Goal: Task Accomplishment & Management: Complete application form

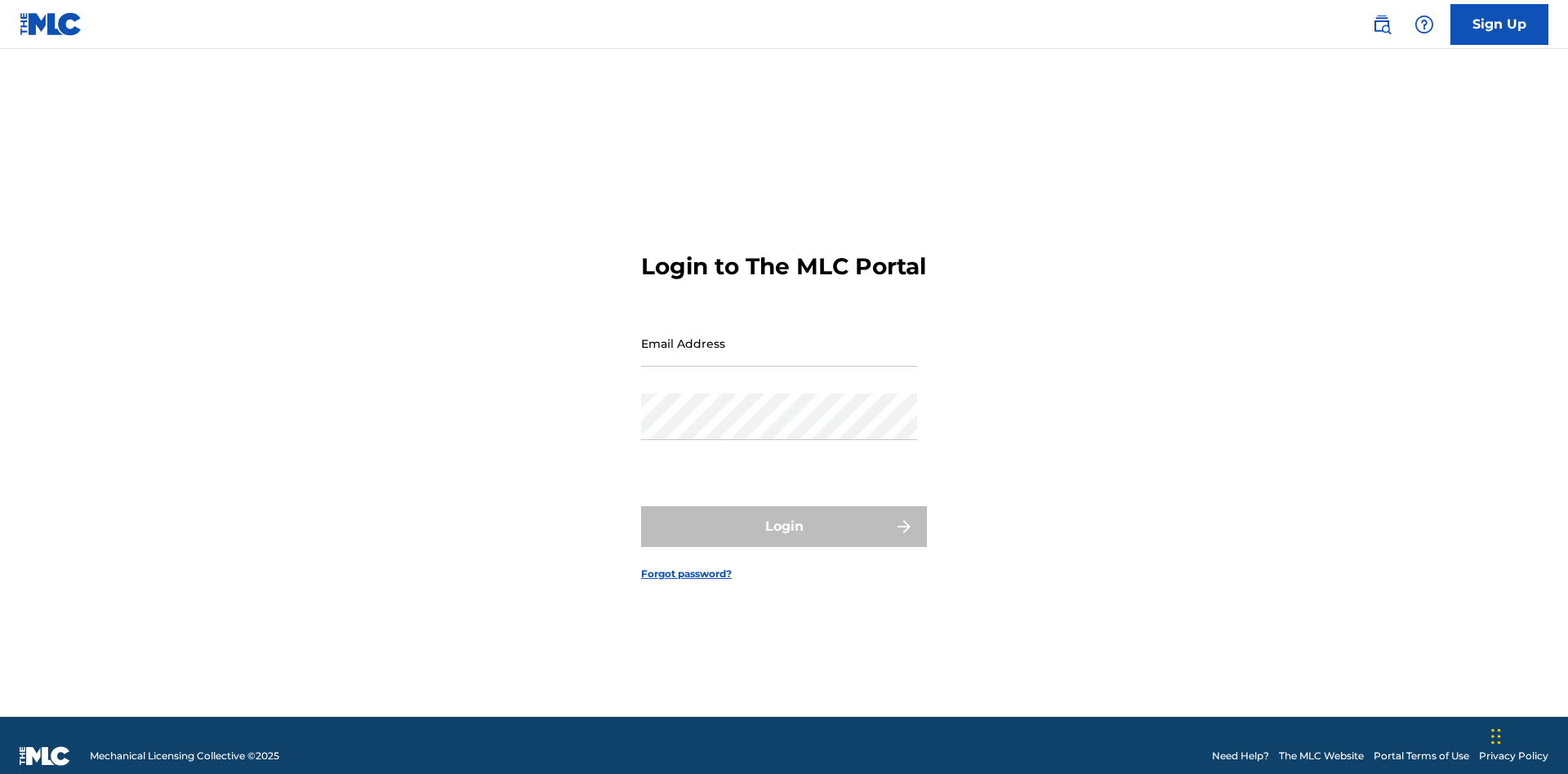
scroll to position [21, 0]
click at [1499, 23] on link "Sign Up" at bounding box center [1498, 24] width 98 height 41
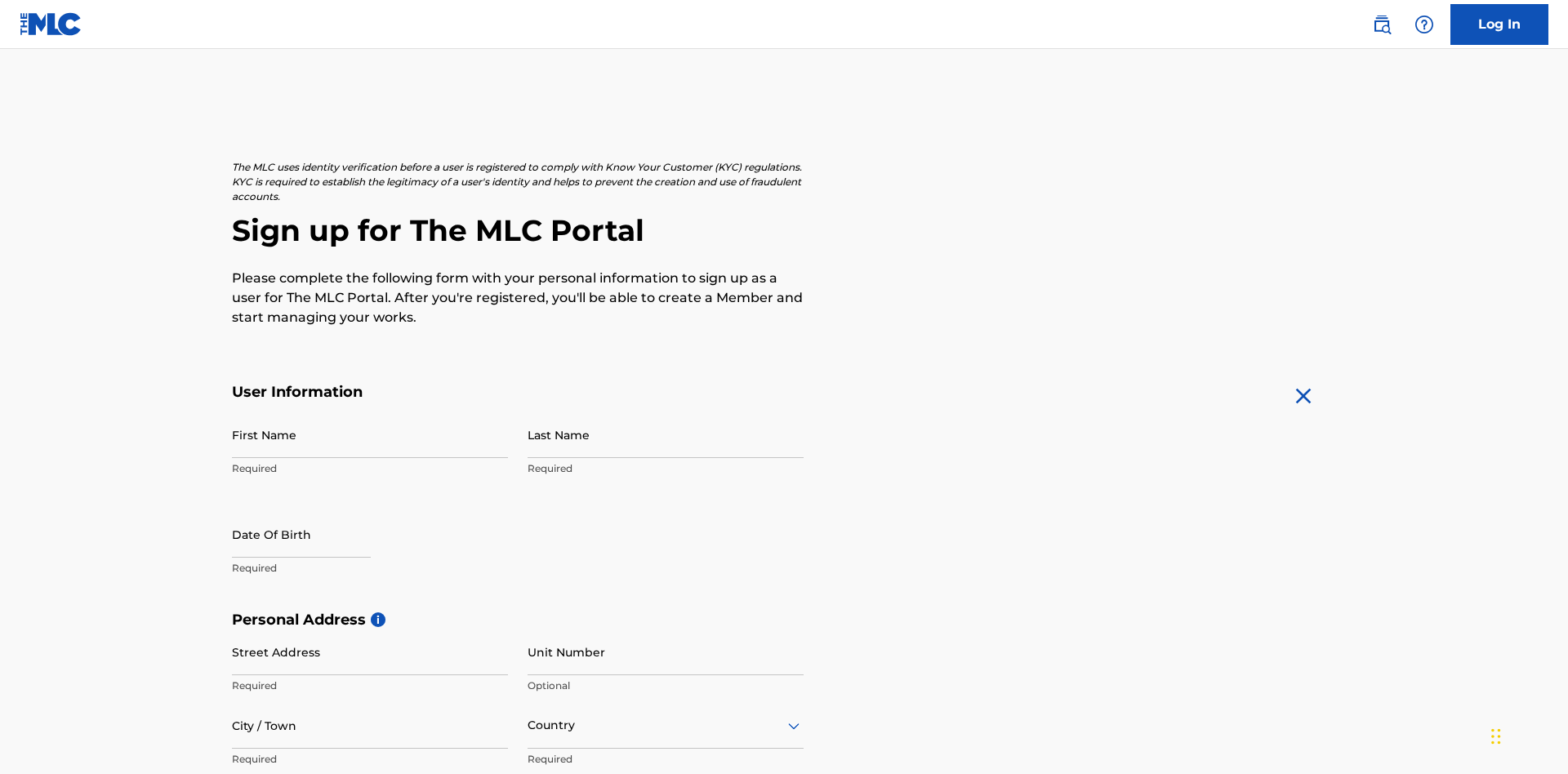
scroll to position [313, 0]
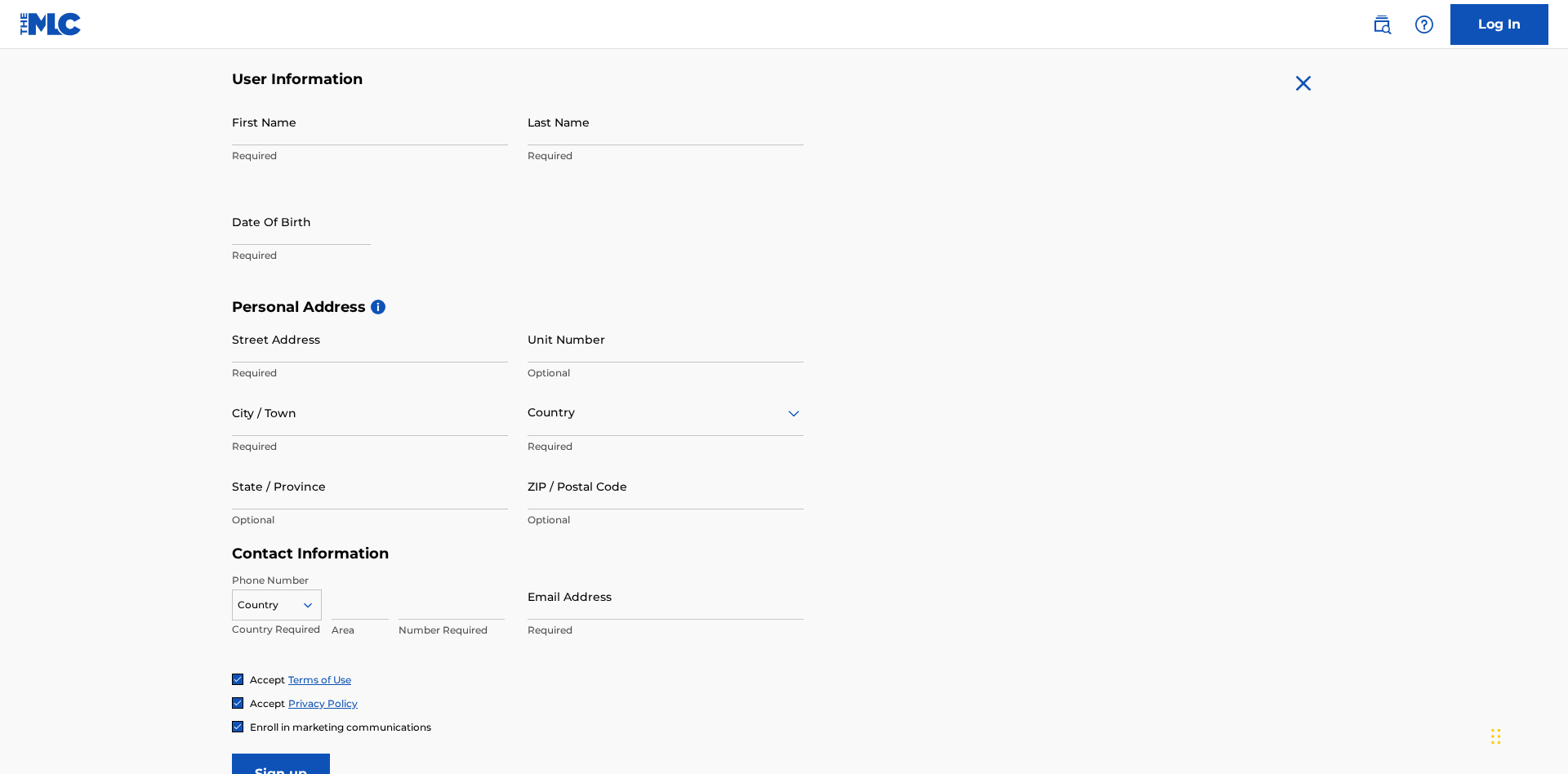
click at [370, 122] on input "First Name" at bounding box center [370, 122] width 276 height 46
type input "Krystal"
click at [666, 122] on input "Last Name" at bounding box center [665, 122] width 276 height 46
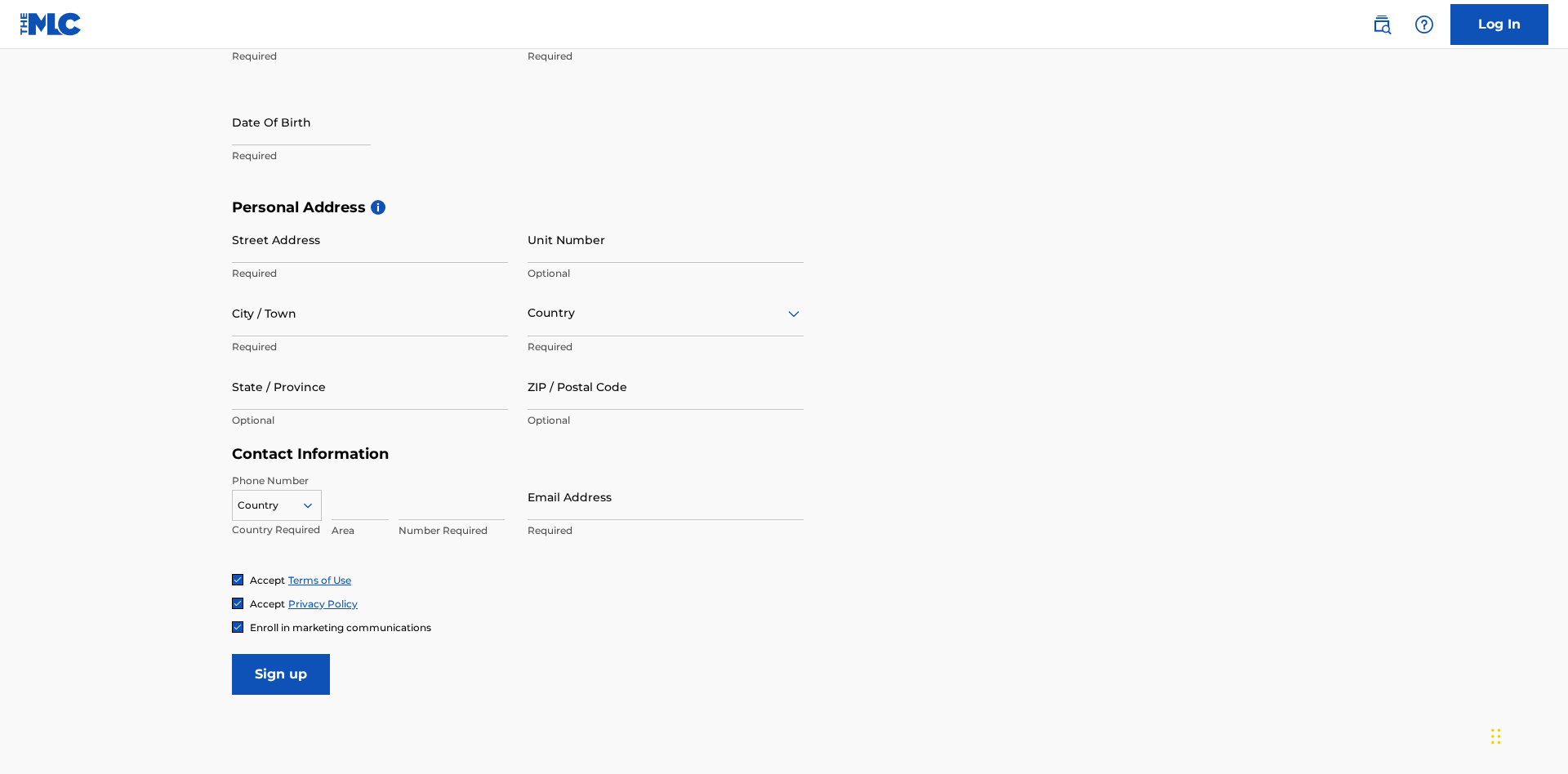
type input "Ribble"
click at [314, 123] on input "text" at bounding box center [301, 122] width 138 height 46
select select "7"
select select "2025"
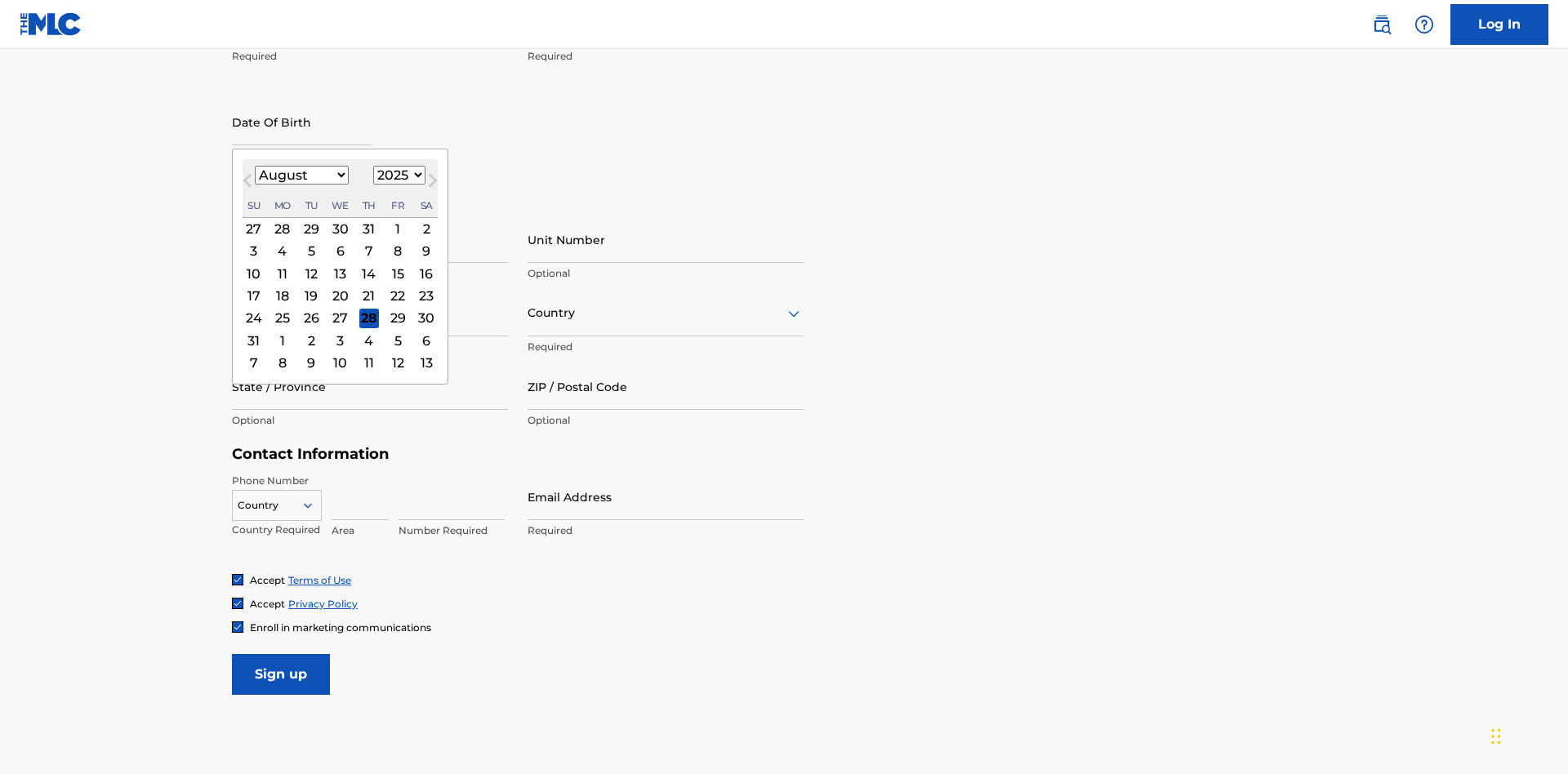
click at [301, 175] on select "January February March April May June July August September October November De…" at bounding box center [301, 174] width 94 height 18
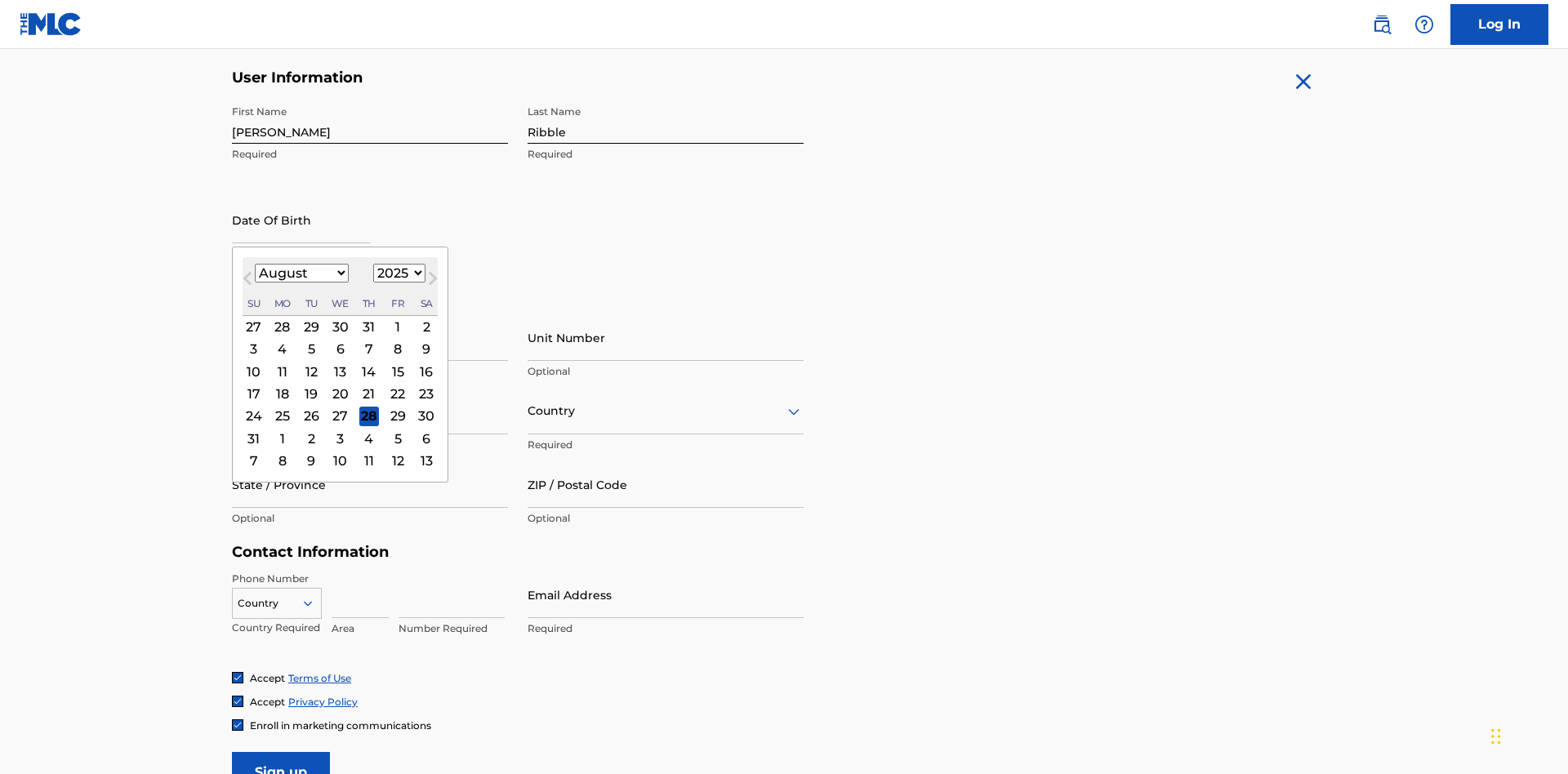
select select "0"
click at [397, 273] on select "1900 1901 1902 1903 1904 1905 1906 1907 1908 1909 1910 1911 1912 1913 1914 1915…" at bounding box center [399, 273] width 52 height 18
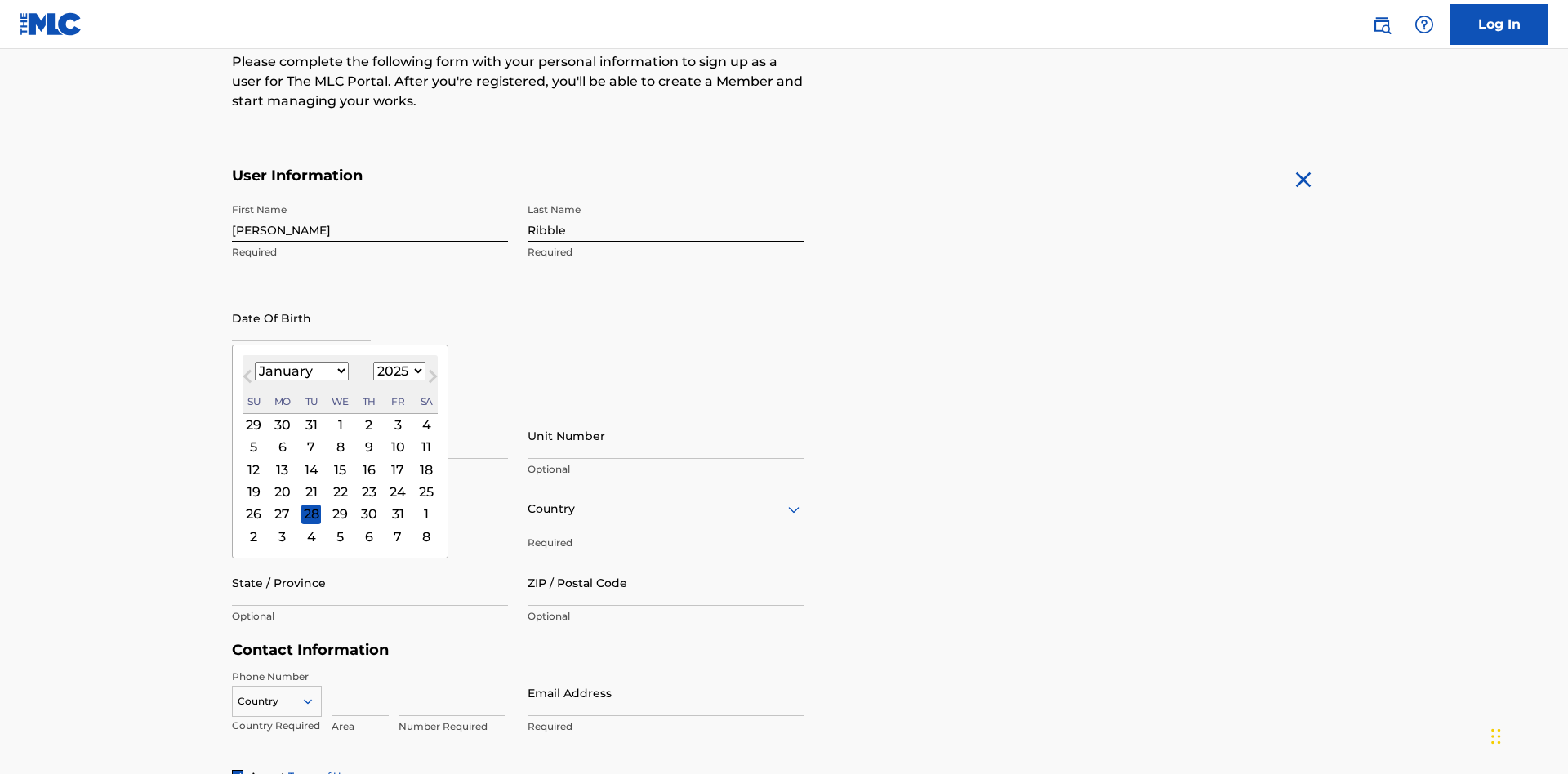
select select "1985"
click at [397, 371] on select "1900 1901 1902 1903 1904 1905 1906 1907 1908 1909 1910 1911 1912 1913 1914 1915…" at bounding box center [399, 371] width 52 height 18
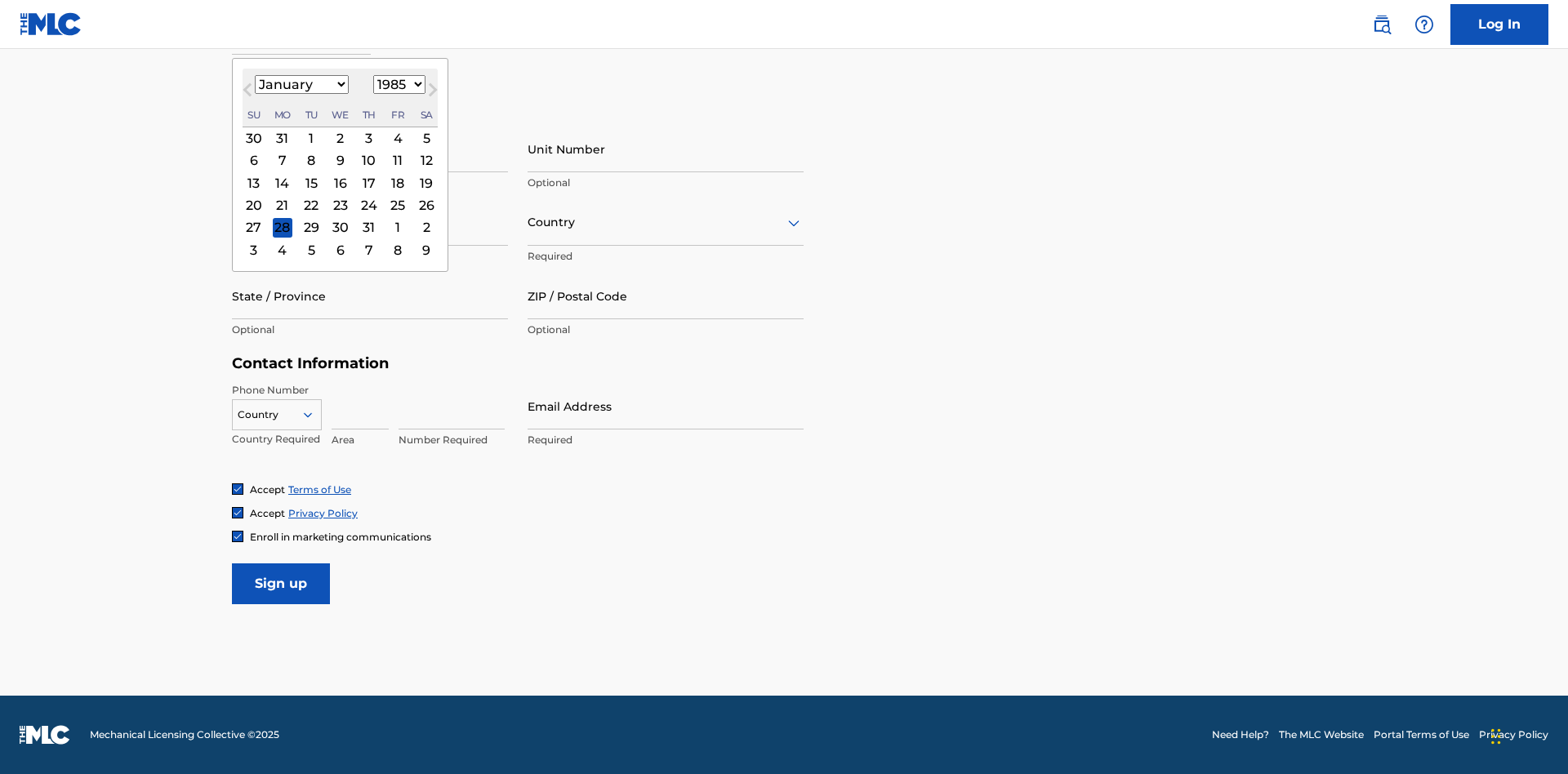
click at [311, 160] on div "8" at bounding box center [311, 161] width 19 height 19
type input "January 8 1985"
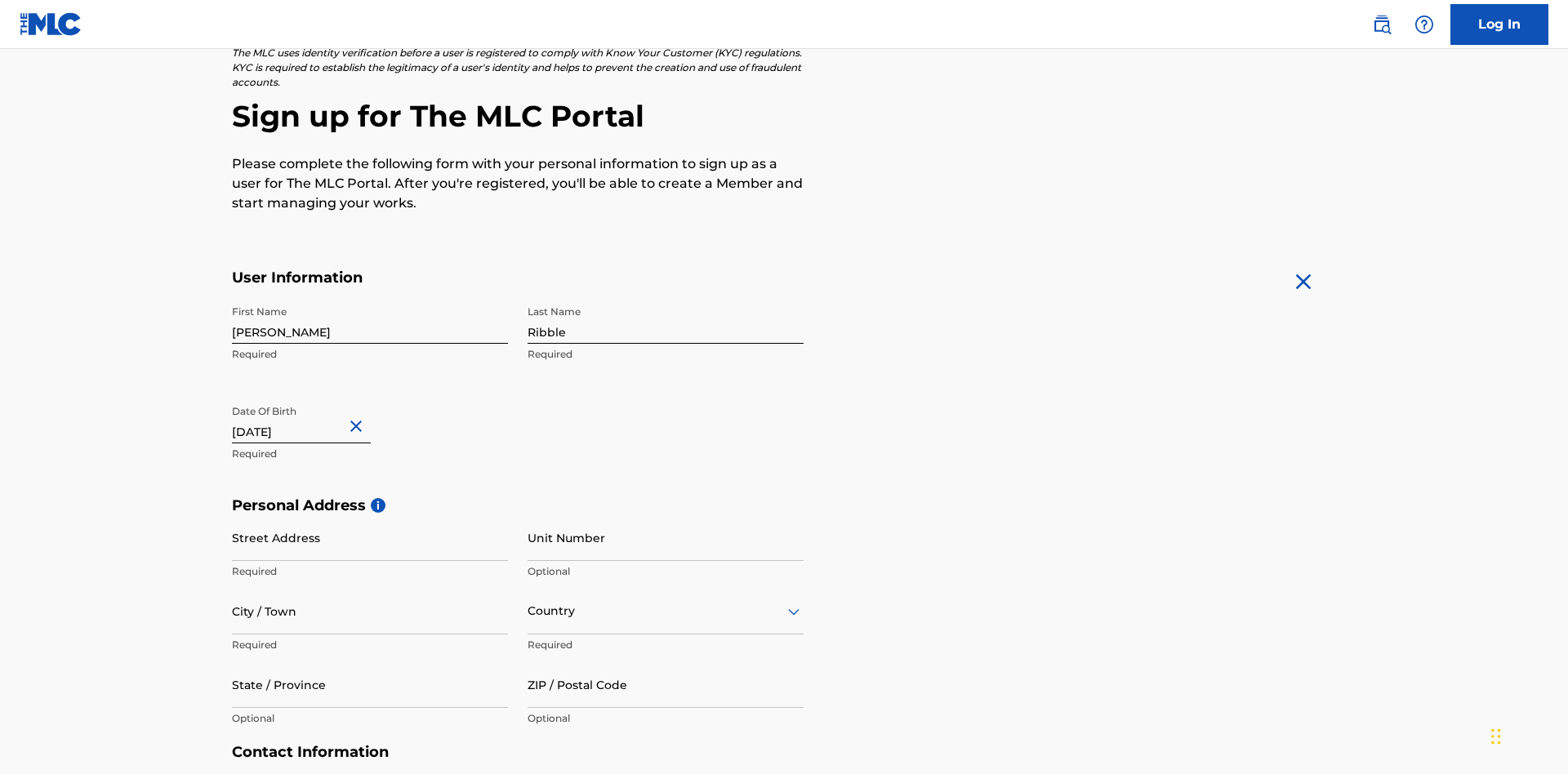
scroll to position [503, 0]
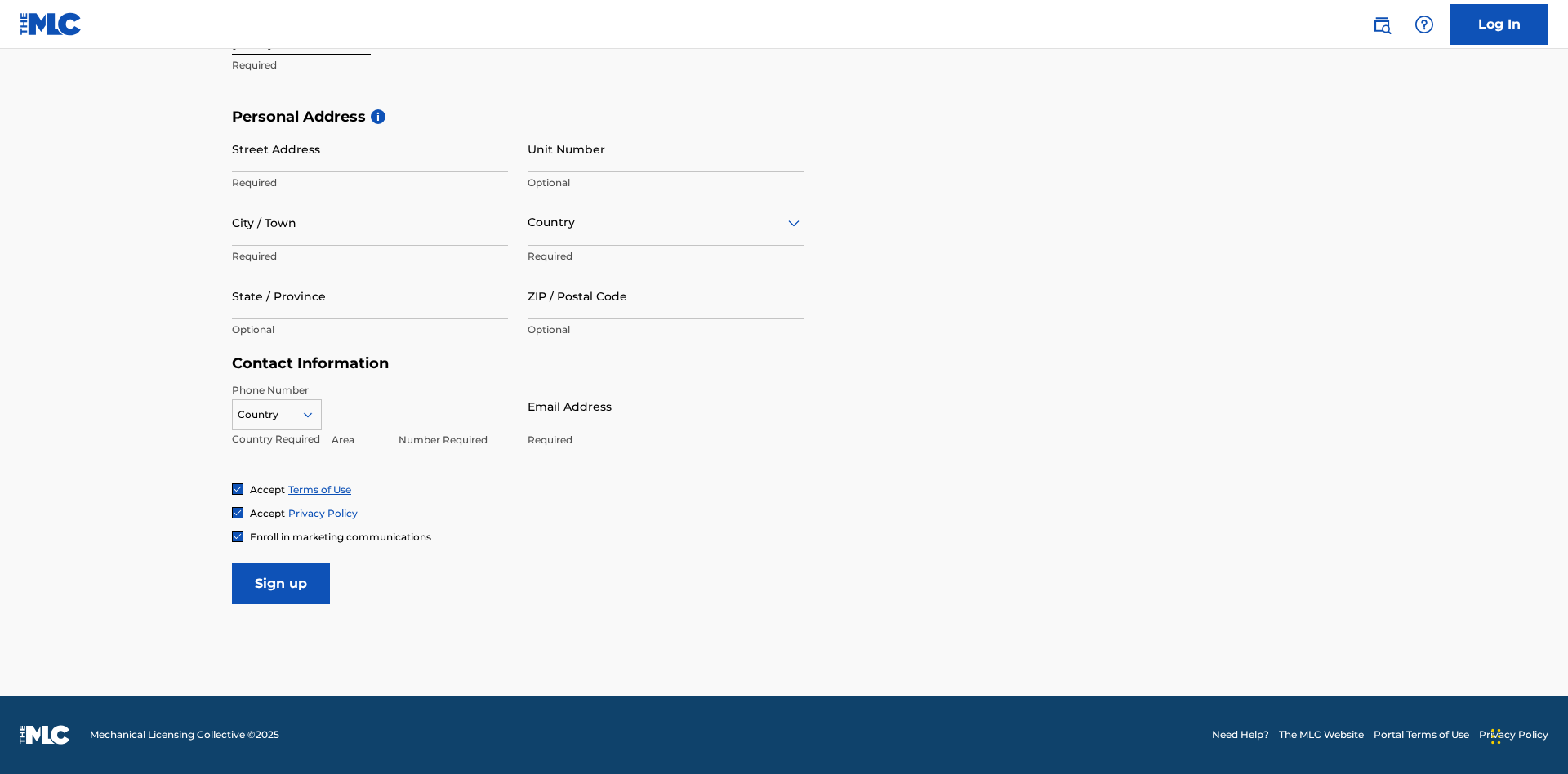
click at [370, 149] on input "Street Address" at bounding box center [370, 149] width 276 height 46
type input "9909 Elks Run Rd"
click at [370, 223] on input "City / Town" at bounding box center [370, 223] width 276 height 46
type input "Roseville"
click at [528, 223] on input "text" at bounding box center [528, 223] width 3 height 17
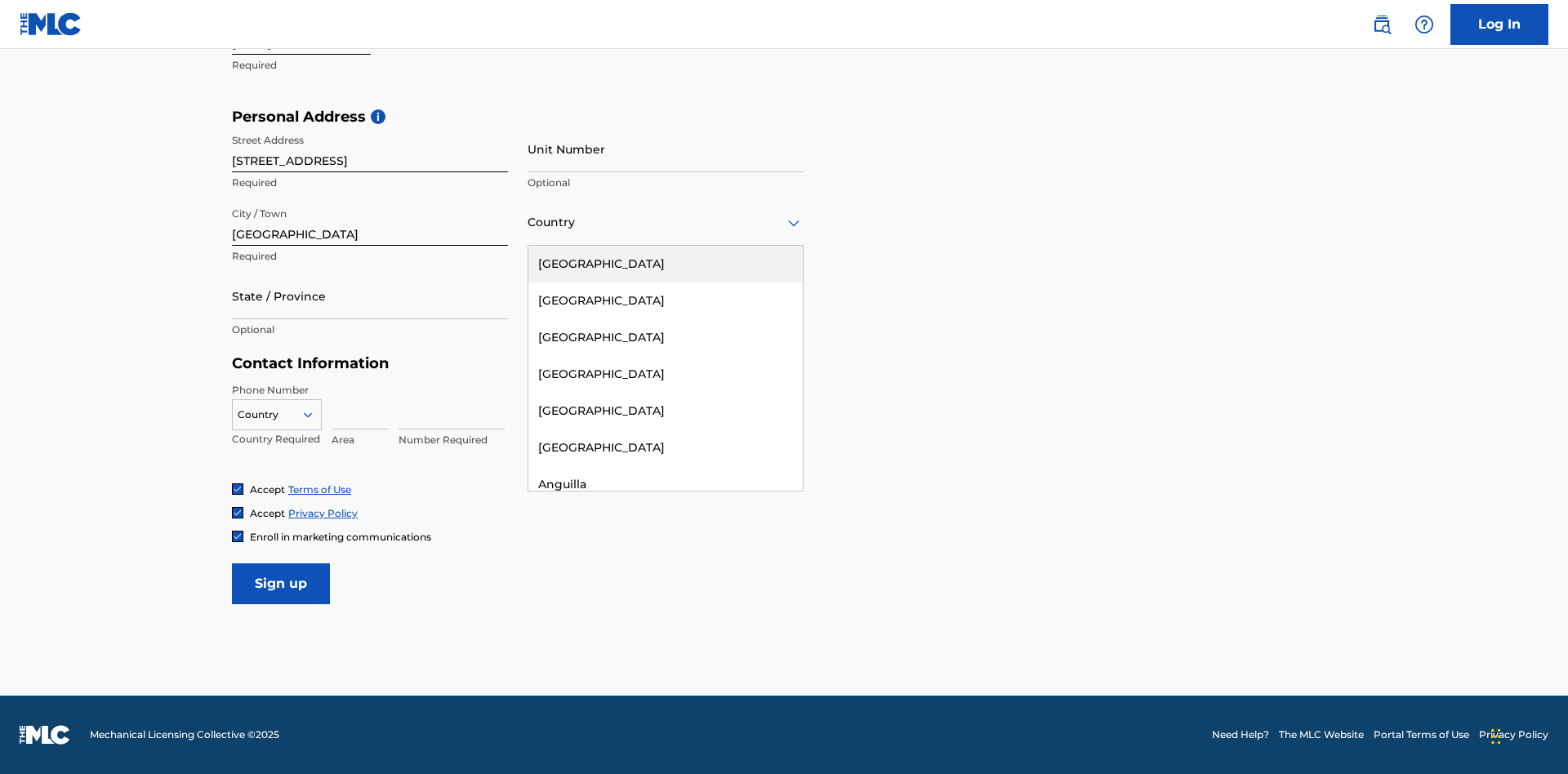
click at [666, 264] on div "United States" at bounding box center [666, 264] width 275 height 37
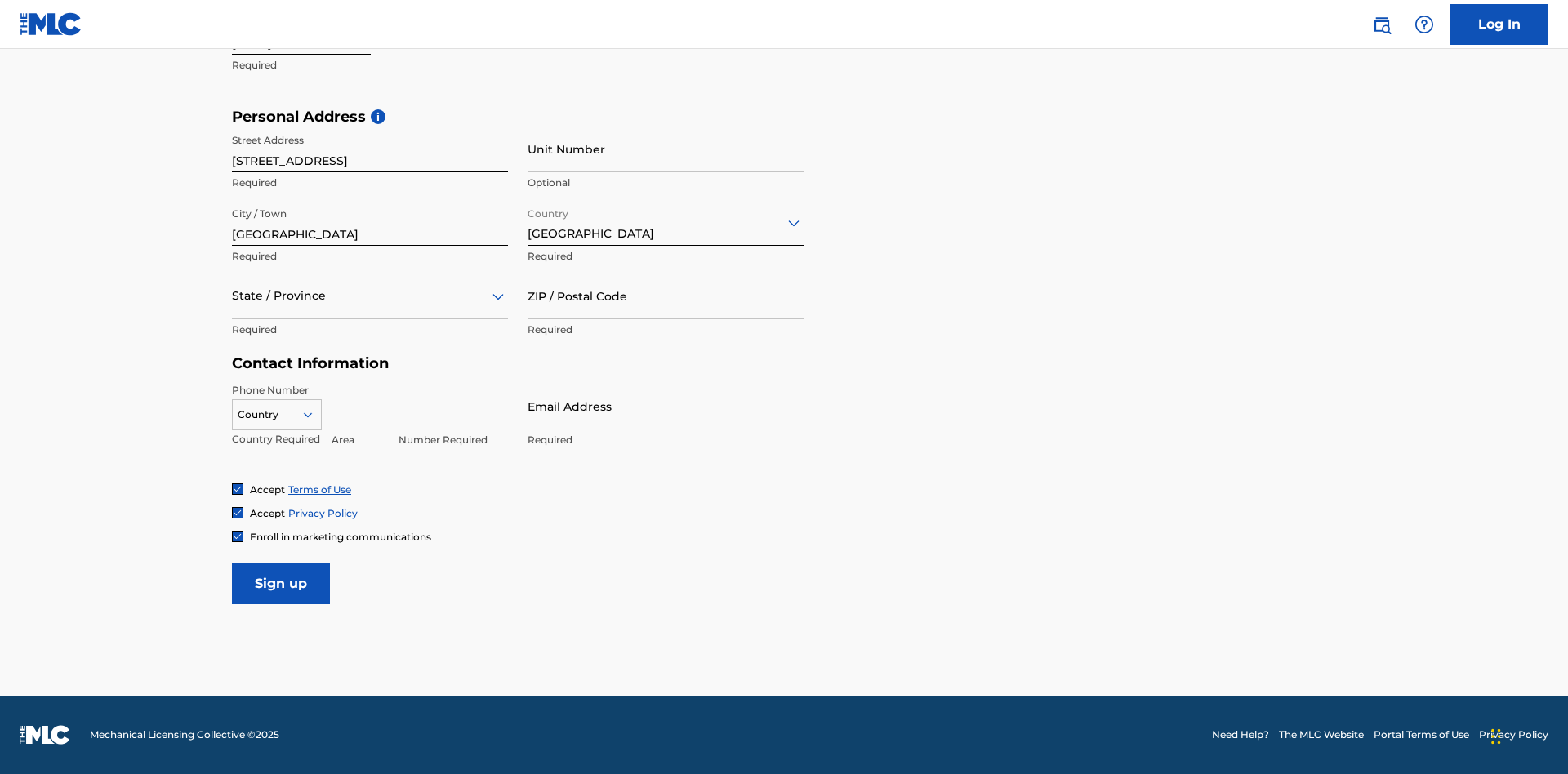
click at [370, 296] on div at bounding box center [370, 295] width 276 height 20
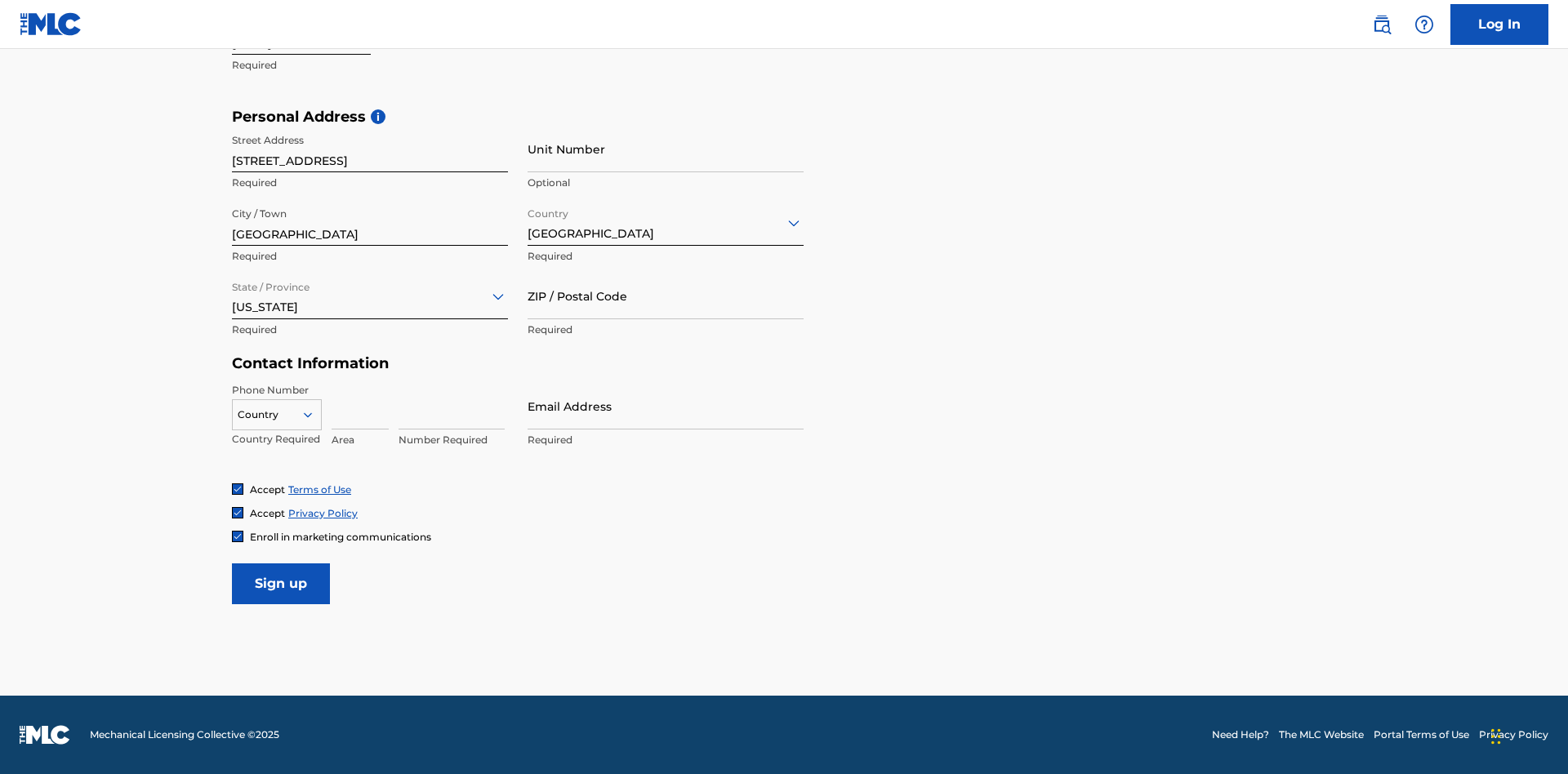
click at [666, 296] on input "ZIP / Postal Code" at bounding box center [665, 296] width 276 height 46
type input "43777"
click at [314, 414] on icon at bounding box center [308, 414] width 15 height 15
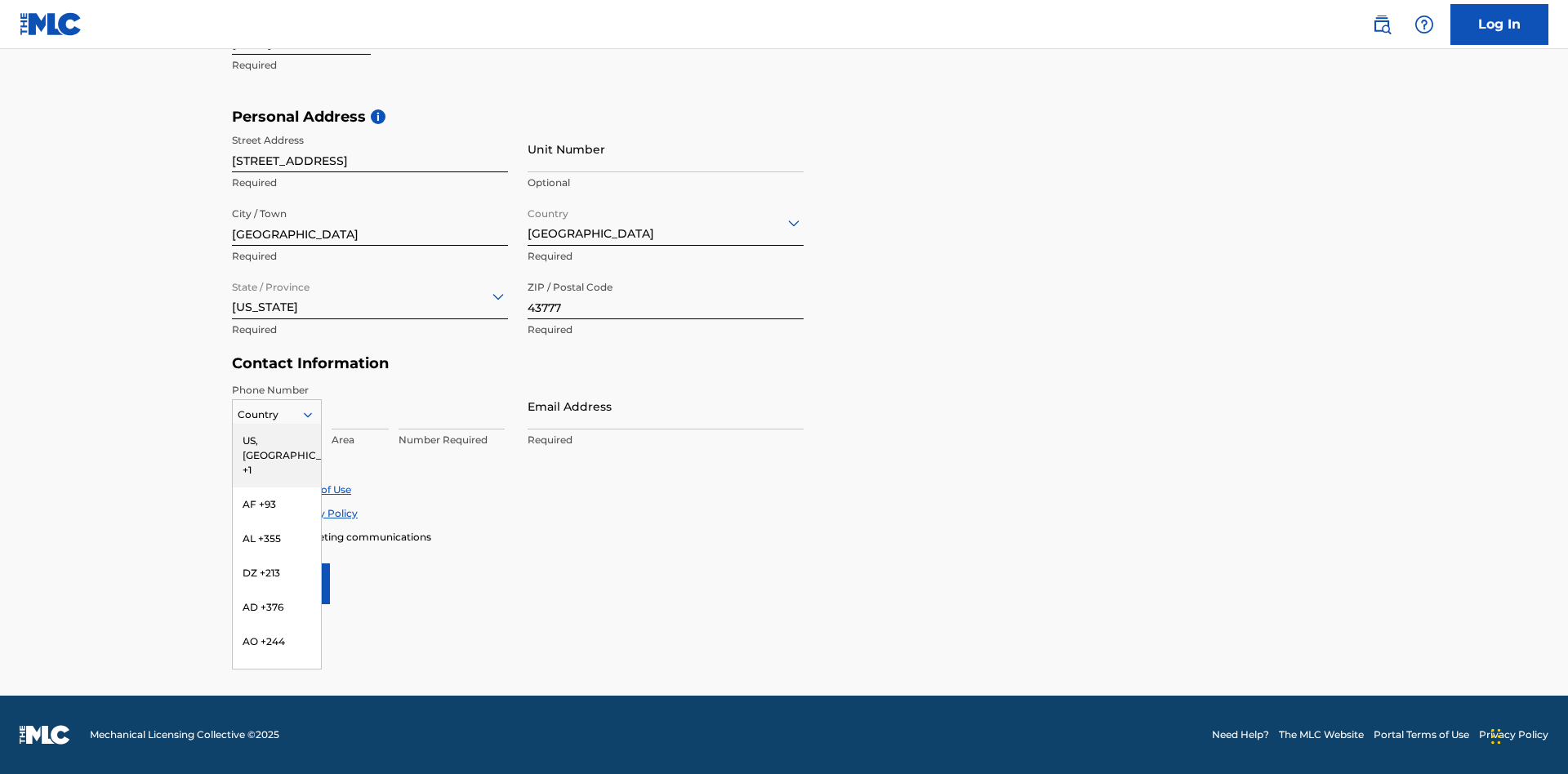
click at [277, 440] on div "US, CA +1" at bounding box center [277, 456] width 88 height 64
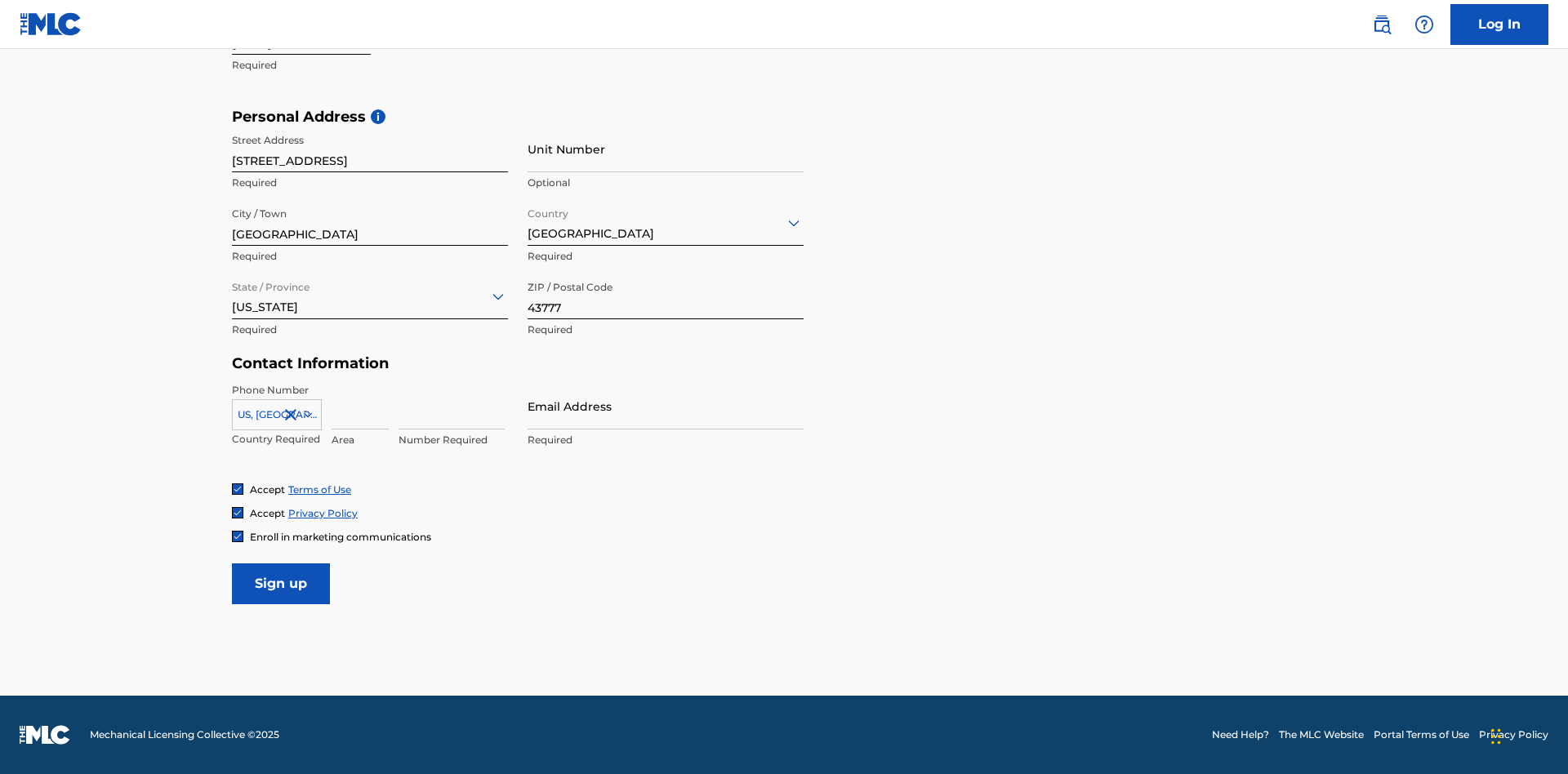
click at [360, 405] on input at bounding box center [360, 406] width 57 height 46
type input "740"
click at [452, 405] on input at bounding box center [452, 406] width 106 height 46
type input "8086351"
click at [666, 405] on input "Email Address" at bounding box center [665, 406] width 276 height 46
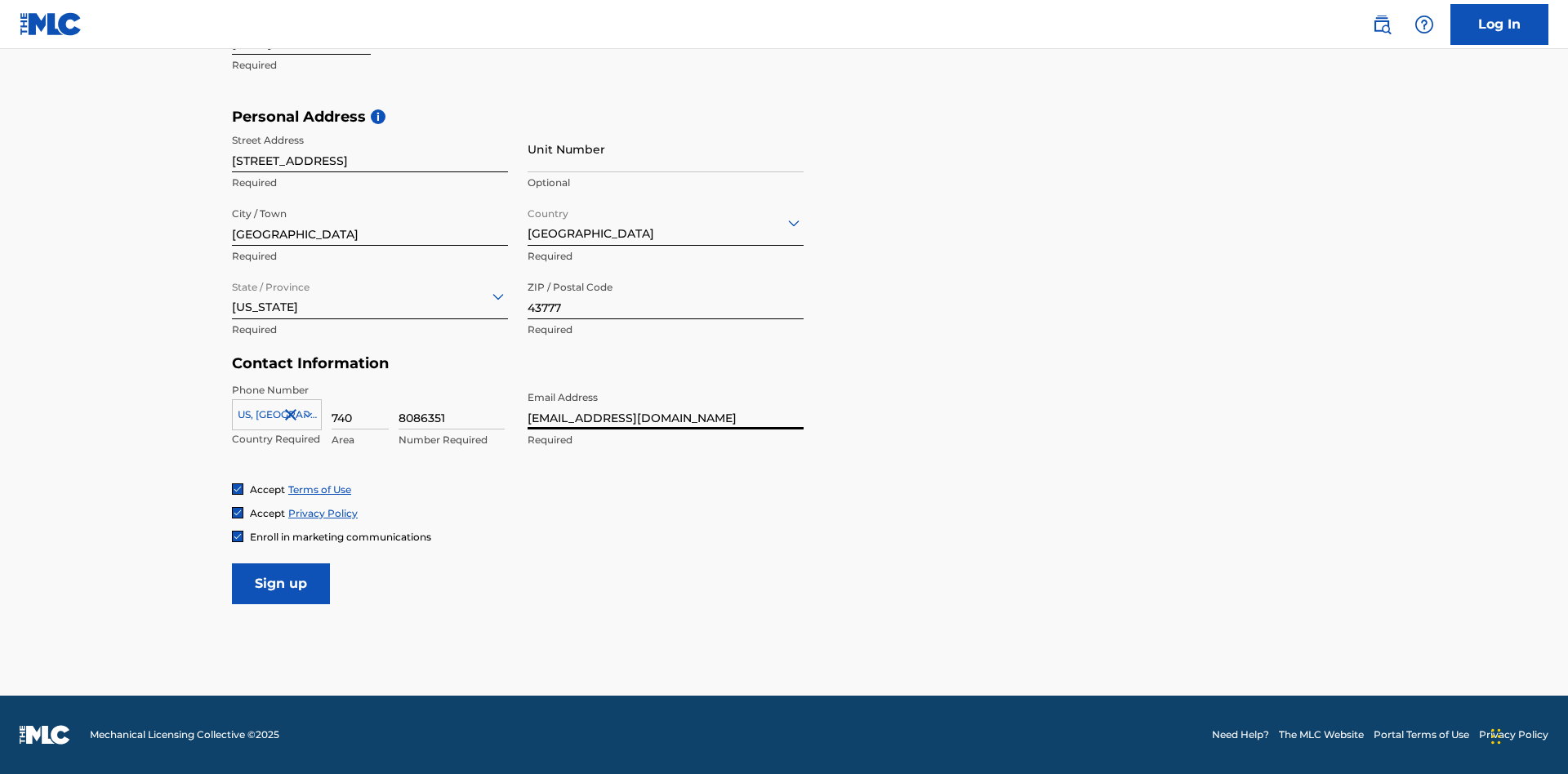
scroll to position [0, 40]
type input "91da69a8-414a-46b6-88e5-7af26e3f6134@mailslurp.biz"
click at [281, 583] on input "Sign up" at bounding box center [281, 583] width 98 height 41
